Goal: Transaction & Acquisition: Purchase product/service

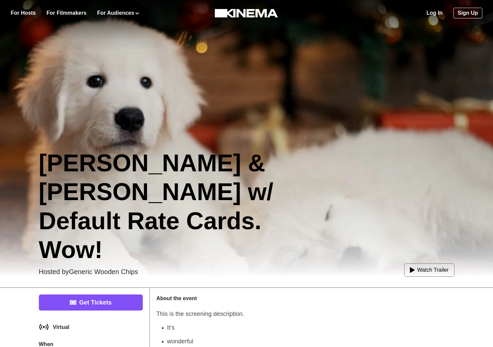
click at [434, 16] on link "Log In" at bounding box center [434, 13] width 16 height 8
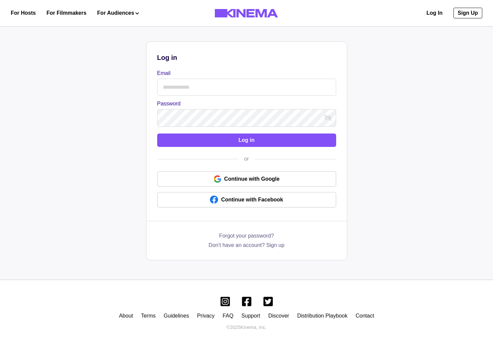
click at [200, 81] on input "Email" at bounding box center [246, 87] width 179 height 17
drag, startPoint x: 208, startPoint y: 78, endPoint x: 175, endPoint y: 92, distance: 35.7
click at [205, 79] on div at bounding box center [246, 86] width 179 height 18
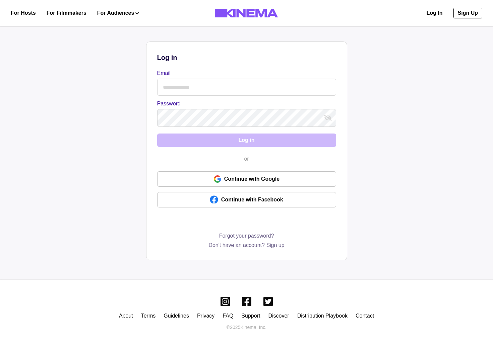
click at [175, 92] on input "Email" at bounding box center [246, 87] width 179 height 17
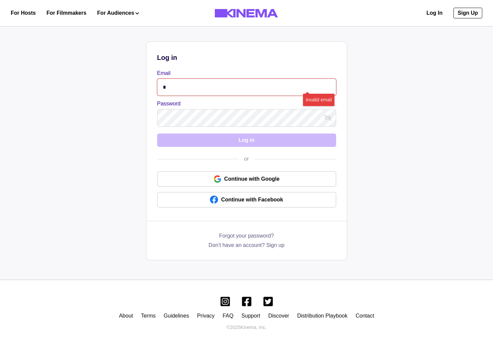
type input "**********"
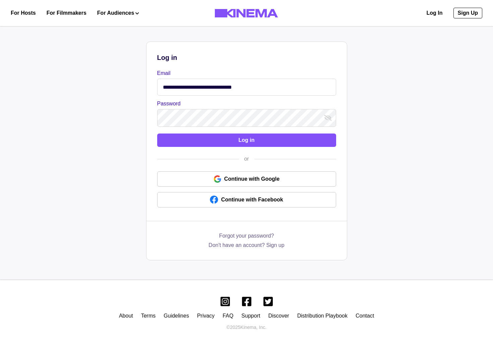
click at [192, 132] on div "**********" at bounding box center [246, 130] width 200 height 177
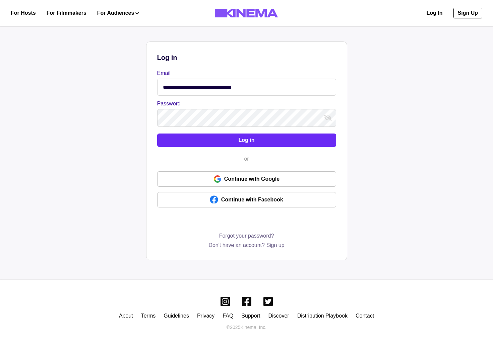
click at [194, 138] on button "Log in" at bounding box center [246, 140] width 179 height 13
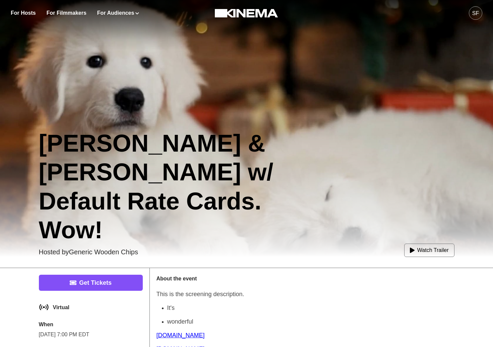
scroll to position [51, 0]
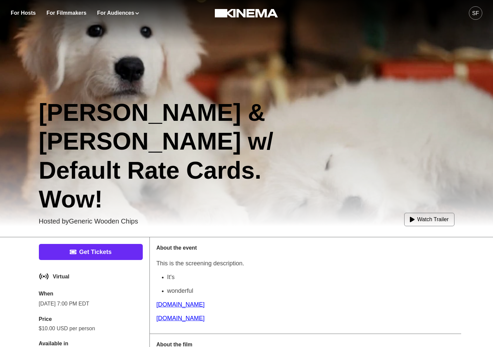
drag, startPoint x: 109, startPoint y: 262, endPoint x: 108, endPoint y: 258, distance: 4.0
click at [109, 262] on div "Get Tickets" at bounding box center [91, 254] width 104 height 20
click at [100, 249] on link "Get Tickets" at bounding box center [91, 252] width 104 height 16
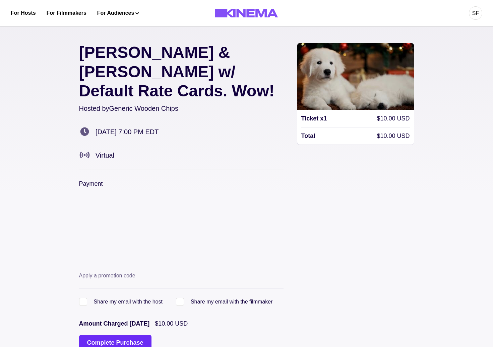
click at [121, 335] on button "Complete Purchase" at bounding box center [115, 343] width 72 height 16
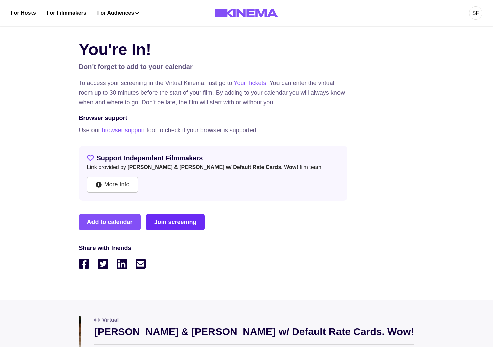
click at [169, 222] on link "Join screening" at bounding box center [175, 222] width 59 height 16
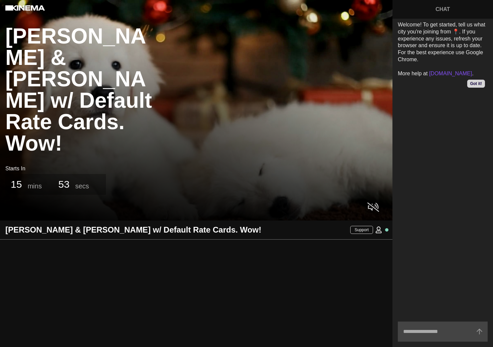
drag, startPoint x: 59, startPoint y: 257, endPoint x: 145, endPoint y: 247, distance: 86.9
click at [144, 251] on div at bounding box center [196, 294] width 392 height 108
drag, startPoint x: 152, startPoint y: 235, endPoint x: 58, endPoint y: 217, distance: 95.9
click at [58, 224] on div "[PERSON_NAME] & [PERSON_NAME] w/ Default Rate Cards. Wow!" at bounding box center [169, 230] width 339 height 19
drag, startPoint x: 73, startPoint y: 299, endPoint x: 18, endPoint y: 266, distance: 64.5
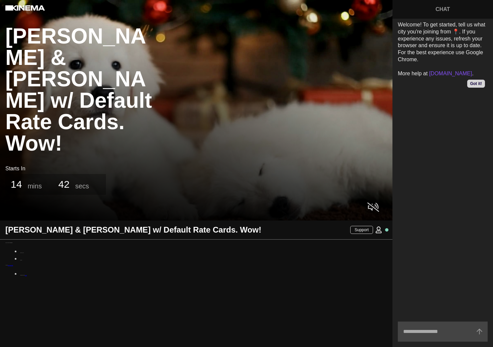
click at [30, 285] on div "This is some text. BOLD This is a list of text A link to [DOMAIN_NAME] list wit…" at bounding box center [196, 294] width 392 height 108
drag, startPoint x: 18, startPoint y: 266, endPoint x: 12, endPoint y: 249, distance: 18.4
click at [12, 249] on p "This is some text. BOLD This is a list of text A link to [DOMAIN_NAME] list wit…" at bounding box center [15, 260] width 21 height 34
drag, startPoint x: 43, startPoint y: 282, endPoint x: 35, endPoint y: 281, distance: 7.7
click at [40, 281] on div "This is some text. BOLD This is a list of text A link to [DOMAIN_NAME] list wit…" at bounding box center [196, 294] width 392 height 108
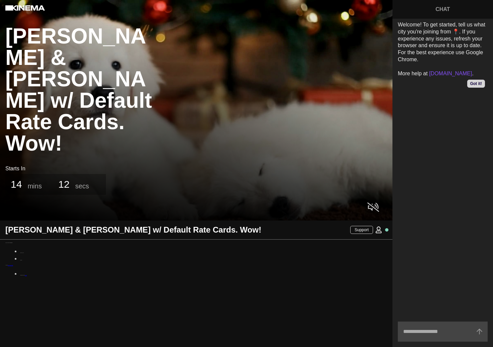
click at [152, 266] on div "This is some text. BOLD This is a list of text A link to [DOMAIN_NAME] list wit…" at bounding box center [196, 294] width 392 height 108
